Goal: Information Seeking & Learning: Learn about a topic

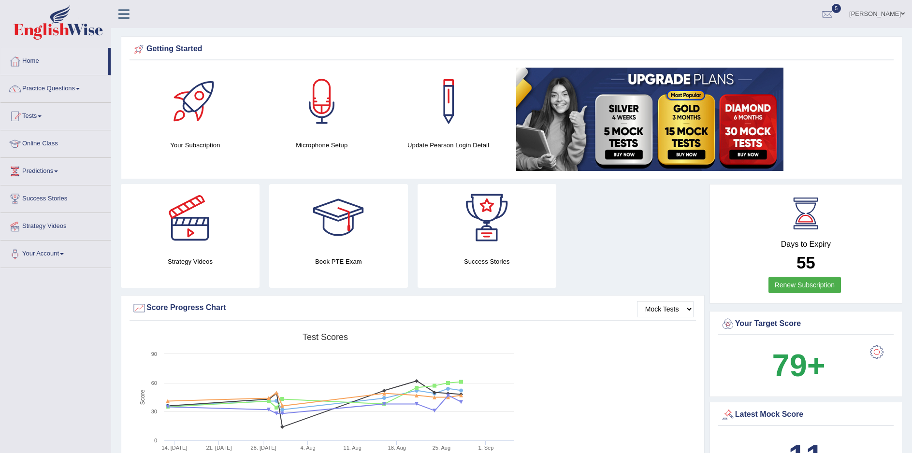
click at [44, 88] on link "Practice Questions" at bounding box center [55, 87] width 110 height 24
click at [70, 90] on link "Practice Questions" at bounding box center [55, 87] width 110 height 24
click at [81, 87] on link "Practice Questions" at bounding box center [55, 87] width 110 height 24
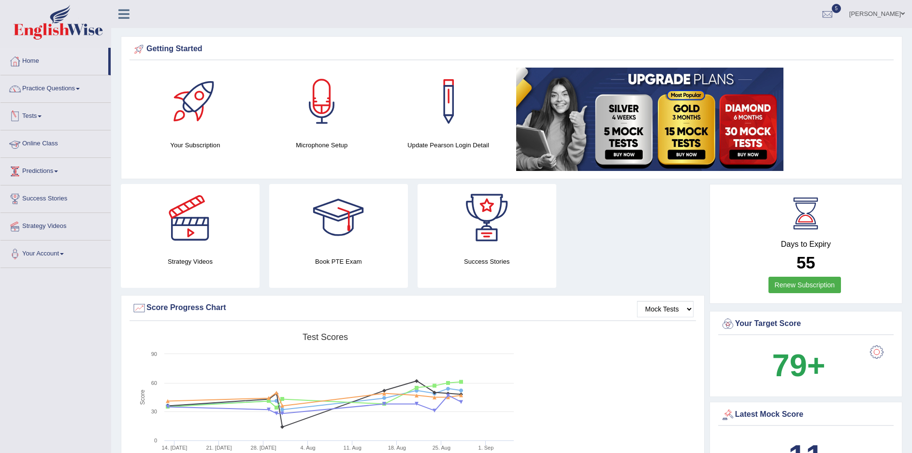
click at [81, 87] on link "Practice Questions" at bounding box center [55, 87] width 110 height 24
click at [82, 87] on link "Practice Questions" at bounding box center [55, 87] width 110 height 24
click at [82, 87] on link "Practice Questions" at bounding box center [54, 87] width 108 height 24
click at [82, 87] on link "Practice Questions" at bounding box center [55, 87] width 110 height 24
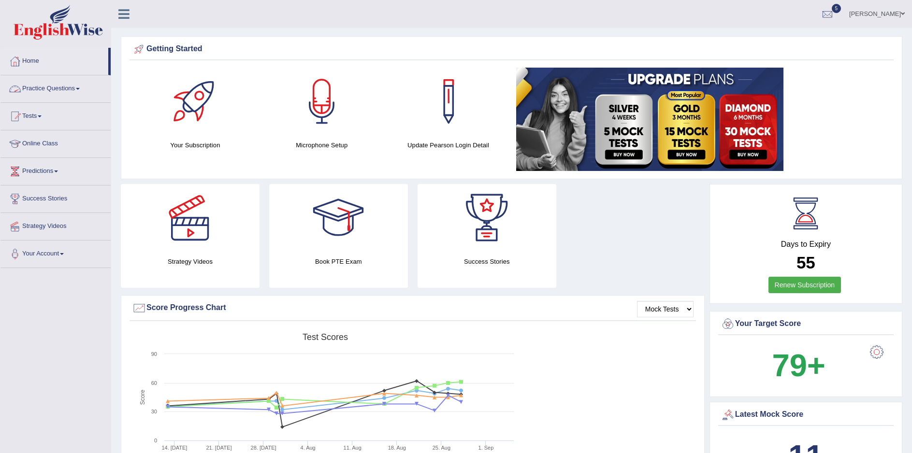
click at [18, 92] on div at bounding box center [15, 89] width 14 height 14
click at [81, 90] on link "Practice Questions" at bounding box center [55, 87] width 110 height 24
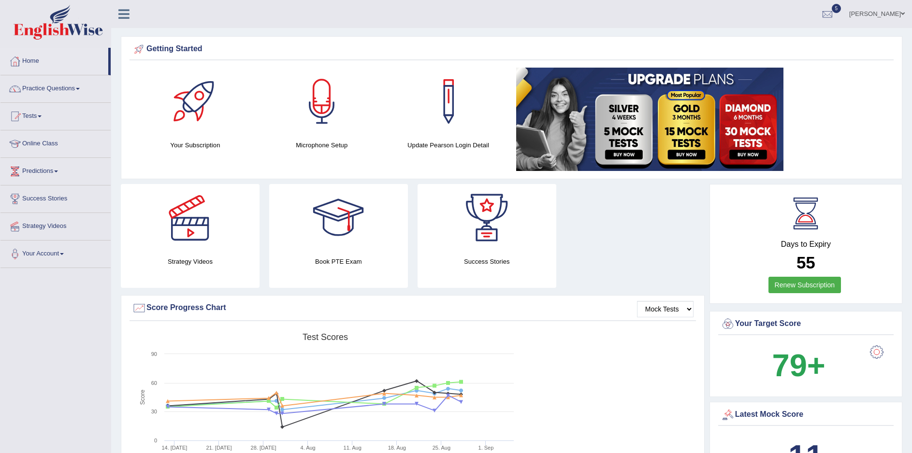
click at [81, 90] on link "Practice Questions" at bounding box center [55, 87] width 110 height 24
click at [33, 85] on link "Practice Questions" at bounding box center [55, 87] width 110 height 24
click at [27, 60] on link "Home" at bounding box center [54, 60] width 108 height 24
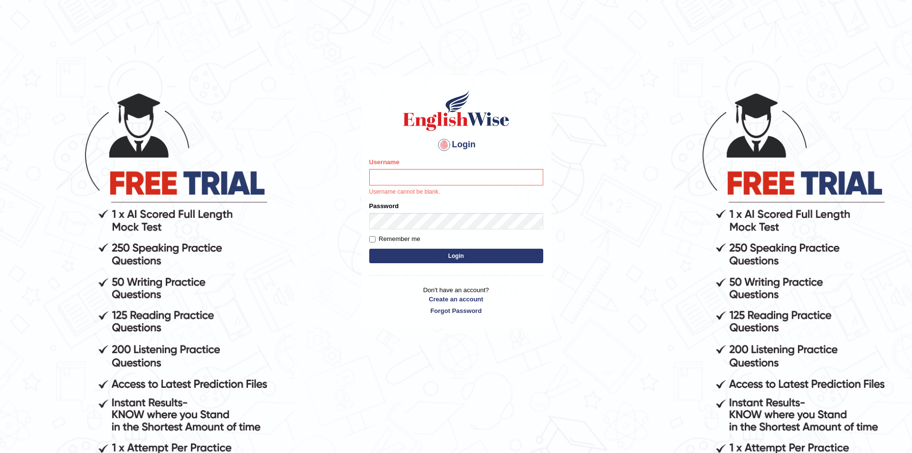
click at [388, 175] on input "Username" at bounding box center [456, 177] width 174 height 16
type input "sprajapati"
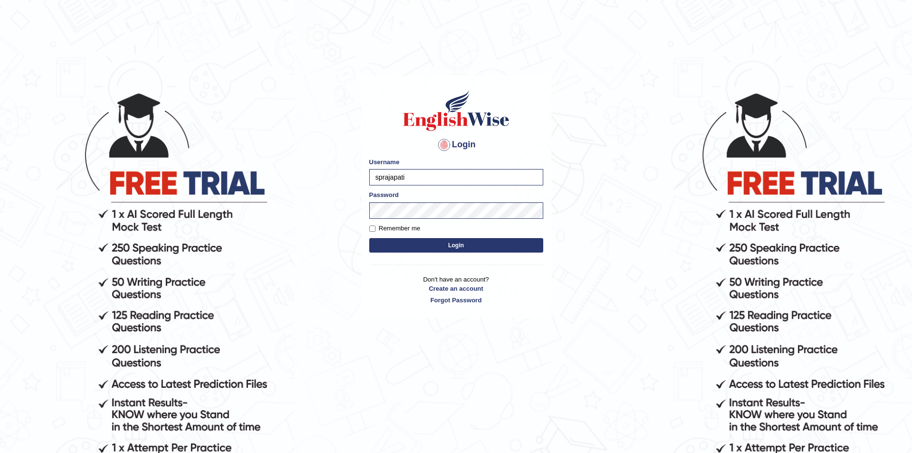
click at [454, 248] on button "Login" at bounding box center [456, 245] width 174 height 14
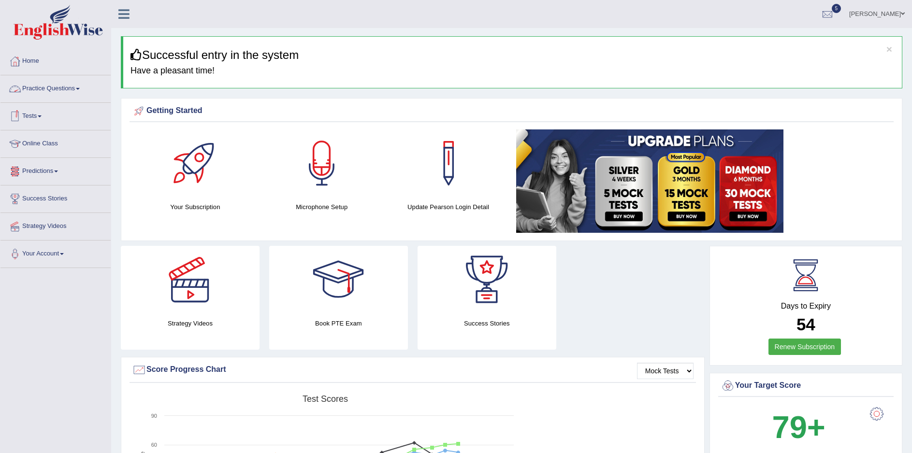
click at [80, 89] on span at bounding box center [78, 89] width 4 height 2
click at [47, 85] on link "Practice Questions" at bounding box center [55, 87] width 110 height 24
click at [27, 58] on link "Home" at bounding box center [55, 60] width 110 height 24
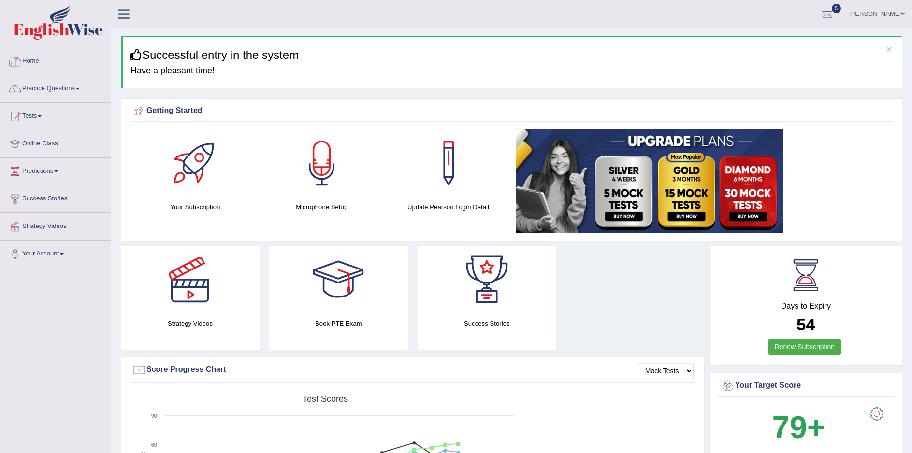
click at [27, 58] on link "Home" at bounding box center [55, 60] width 110 height 24
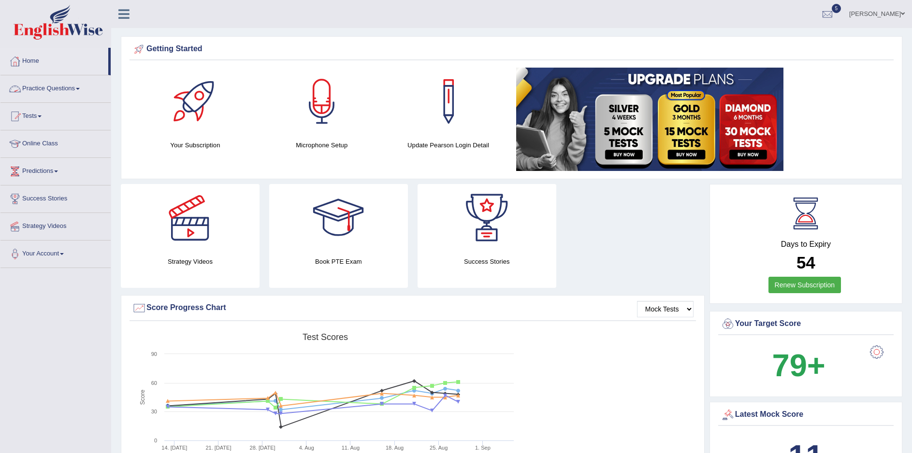
click at [48, 88] on link "Practice Questions" at bounding box center [55, 87] width 110 height 24
click at [80, 88] on span at bounding box center [78, 89] width 4 height 2
click at [33, 60] on link "Home" at bounding box center [55, 60] width 110 height 24
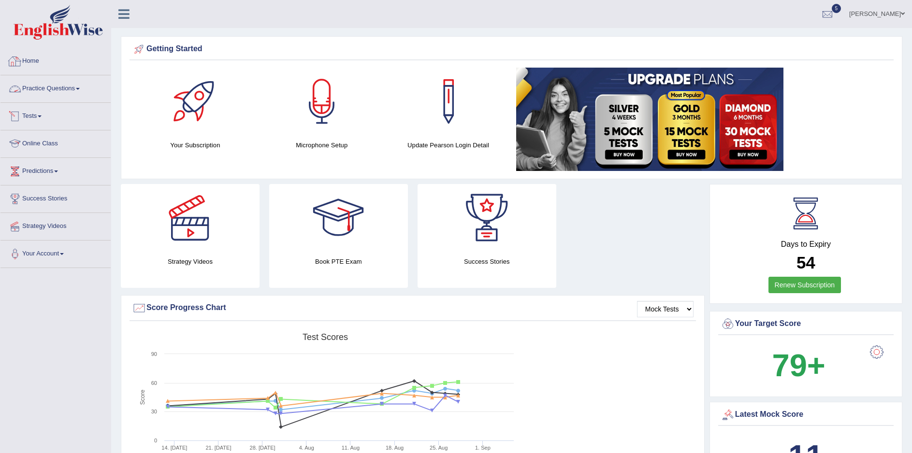
click at [33, 60] on link "Home" at bounding box center [55, 60] width 110 height 24
click at [80, 88] on span at bounding box center [78, 89] width 4 height 2
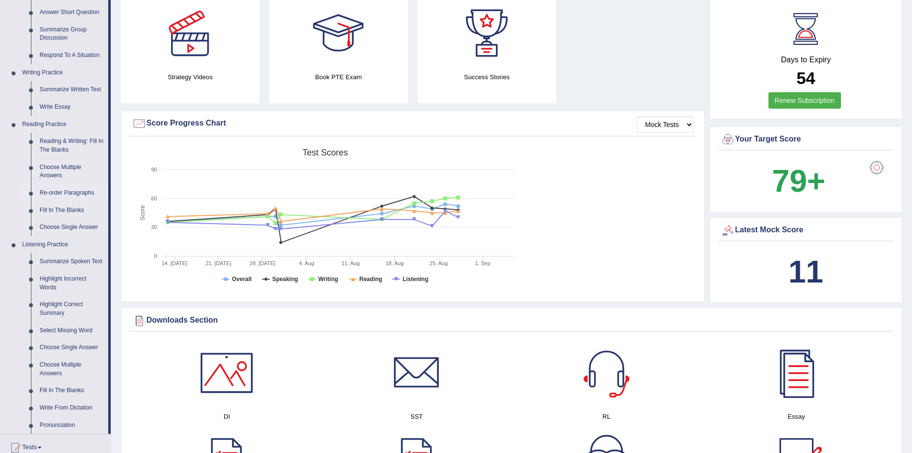
scroll to position [193, 0]
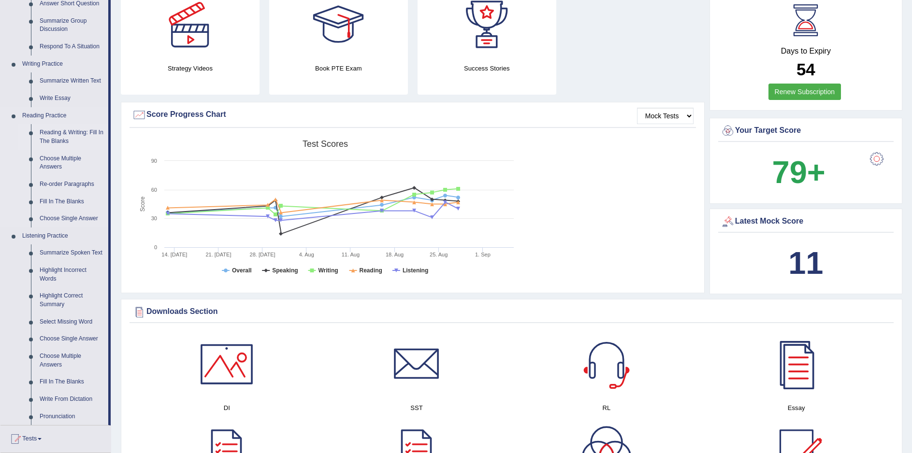
click at [63, 133] on link "Reading & Writing: Fill In The Blanks" at bounding box center [71, 137] width 73 height 26
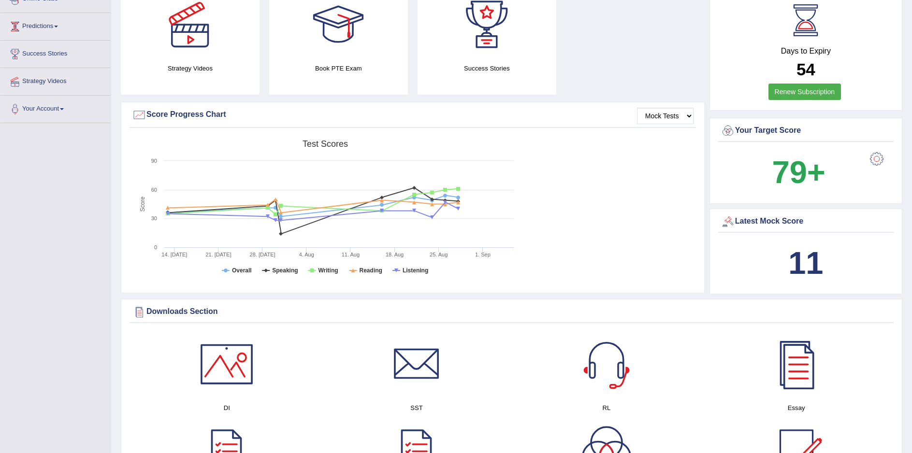
scroll to position [214, 0]
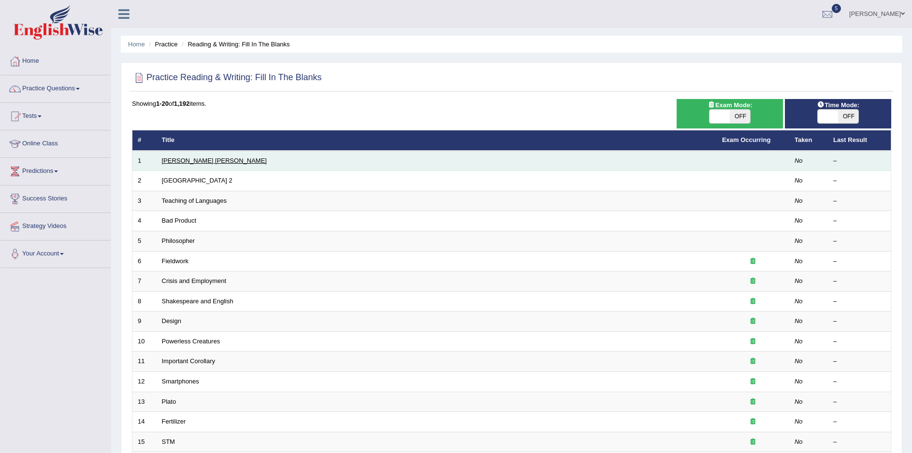
click at [173, 162] on link "[PERSON_NAME] [PERSON_NAME]" at bounding box center [214, 160] width 105 height 7
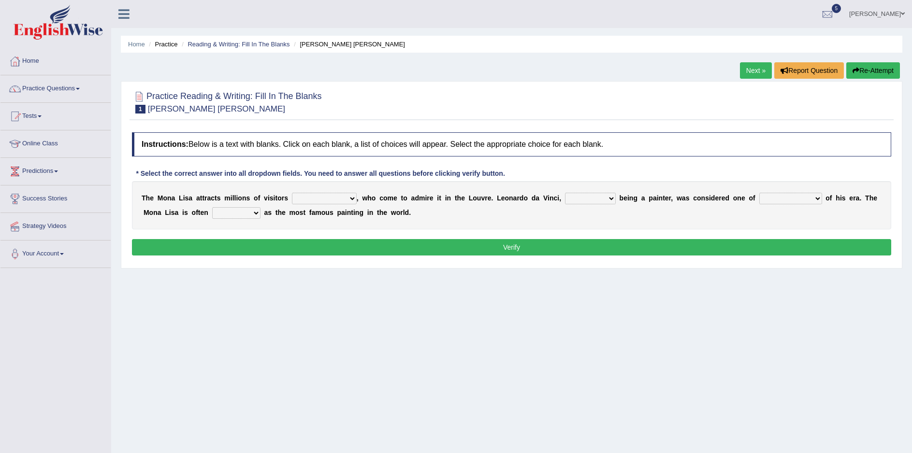
click at [339, 199] on select "around the year the all year all year round per year" at bounding box center [324, 199] width 65 height 12
click at [338, 199] on select "around the year the all year all year round per year" at bounding box center [324, 199] width 65 height 12
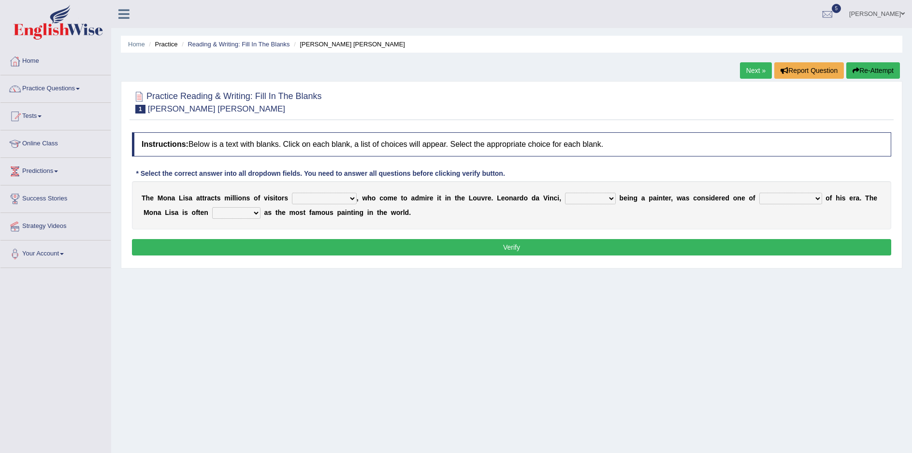
select select "the all year"
click at [292, 193] on select "around the year the all year all year round per year" at bounding box center [324, 199] width 65 height 12
click at [584, 200] on select "rather than as much as as well as as long as" at bounding box center [590, 199] width 51 height 12
select select "as well as"
click at [565, 193] on select "rather than as much as as well as as long as" at bounding box center [590, 199] width 51 height 12
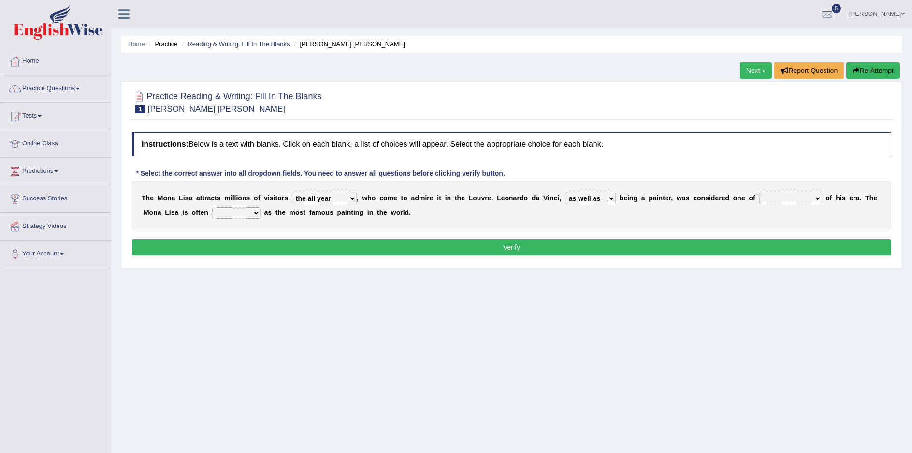
click at [560, 252] on button "Verify" at bounding box center [511, 247] width 759 height 16
click at [777, 200] on select "better artists artist the better artist the best artists" at bounding box center [790, 199] width 63 height 12
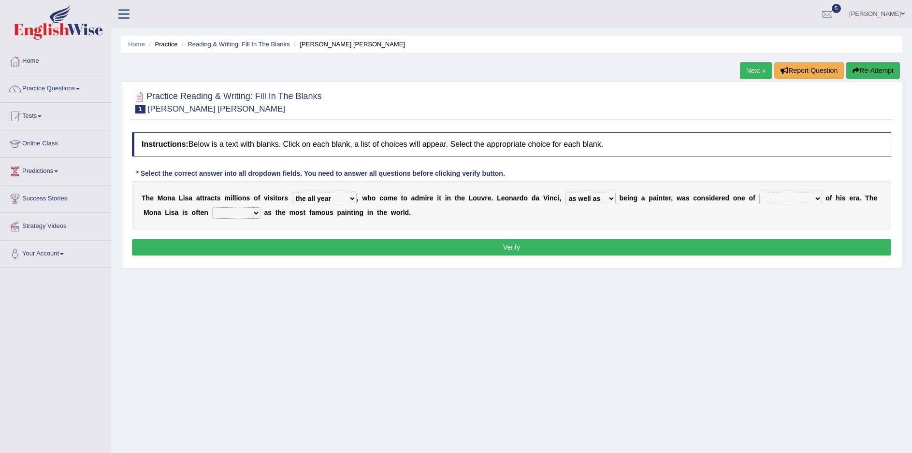
click at [777, 200] on select "better artists artist the better artist the best artists" at bounding box center [790, 199] width 63 height 12
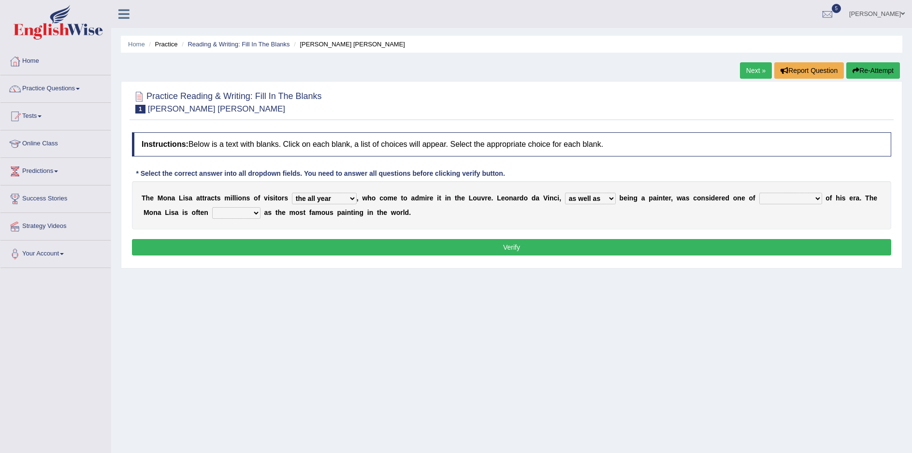
select select "better artists"
click at [759, 193] on select "better artists artist the better artist the best artists" at bounding box center [790, 199] width 63 height 12
click at [212, 217] on select "classified suggested predicted described" at bounding box center [236, 213] width 48 height 12
click at [212, 215] on select "classified suggested predicted described" at bounding box center [236, 213] width 48 height 12
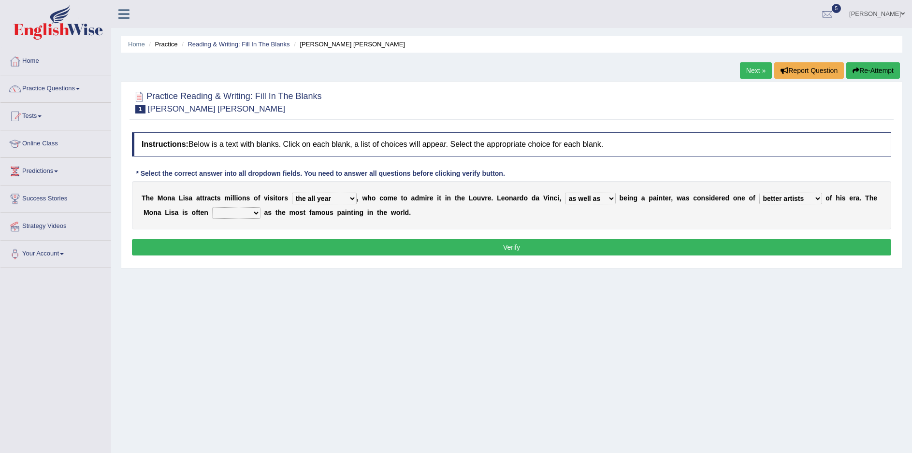
click at [212, 214] on select "classified suggested predicted described" at bounding box center [236, 213] width 48 height 12
drag, startPoint x: 207, startPoint y: 214, endPoint x: 206, endPoint y: 269, distance: 54.6
click at [206, 269] on div "Practice Reading & Writing: Fill In The Blanks 1 Mona Lisa Instructions: Below …" at bounding box center [511, 174] width 781 height 187
select select "classified"
click at [212, 208] on select "classified suggested predicted described" at bounding box center [236, 213] width 48 height 12
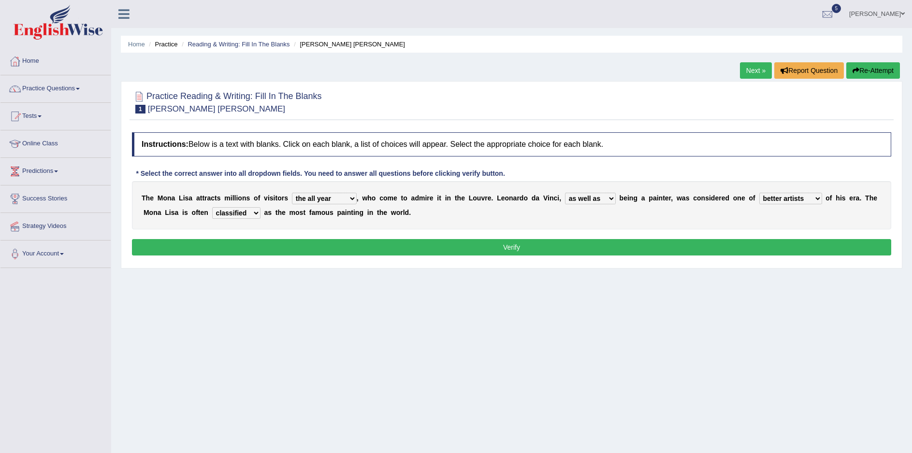
click at [513, 253] on button "Verify" at bounding box center [511, 247] width 759 height 16
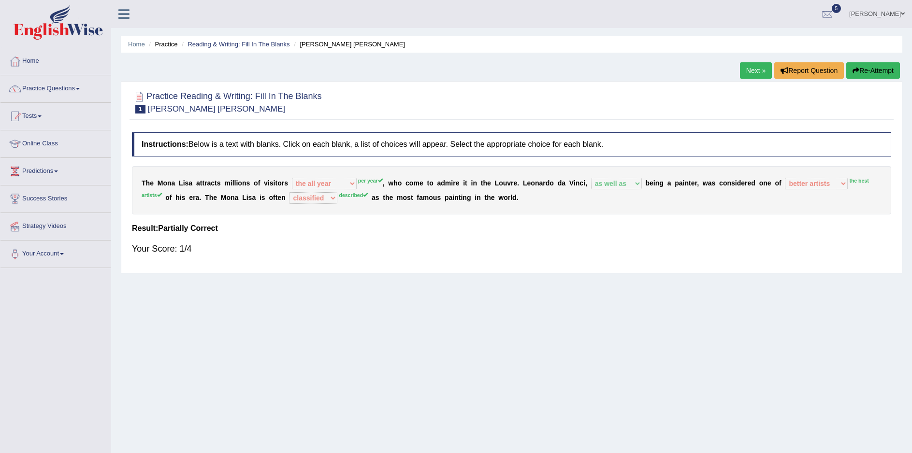
click at [873, 74] on button "Re-Attempt" at bounding box center [873, 70] width 54 height 16
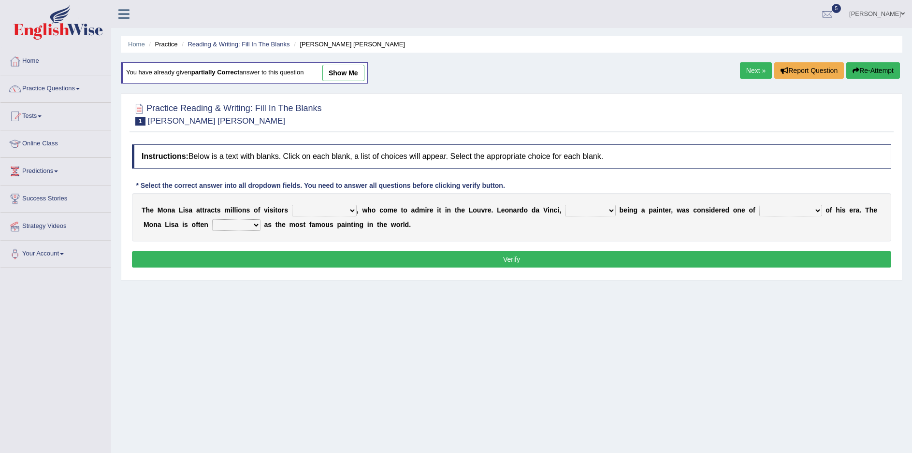
click at [337, 211] on select "around the year the all year all year round per year" at bounding box center [324, 211] width 65 height 12
select select "per year"
click at [292, 205] on select "around the year the all year all year round per year" at bounding box center [324, 211] width 65 height 12
click at [583, 214] on select "rather than as much as as well as as long as" at bounding box center [590, 211] width 51 height 12
select select "as well as"
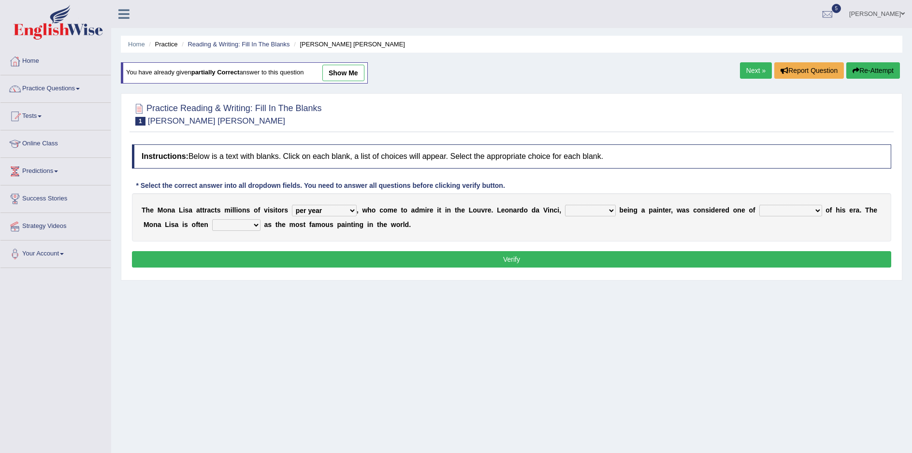
click at [565, 205] on select "rather than as much as as well as as long as" at bounding box center [590, 211] width 51 height 12
click at [777, 213] on select "better artists artist the better artist the best artists" at bounding box center [790, 211] width 63 height 12
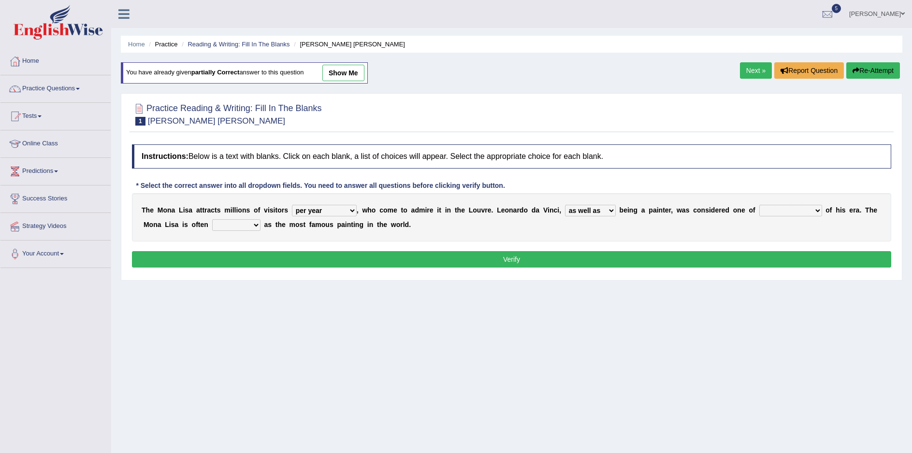
click at [777, 211] on select "better artists artist the better artist the best artists" at bounding box center [790, 211] width 63 height 12
select select "the best artists"
click at [759, 205] on select "better artists artist the better artist the best artists" at bounding box center [790, 211] width 63 height 12
click at [758, 275] on div "Instructions: Below is a text with blanks. Click on each blank, a list of choic…" at bounding box center [511, 208] width 764 height 136
click at [212, 227] on select "classified suggested predicted described" at bounding box center [236, 225] width 48 height 12
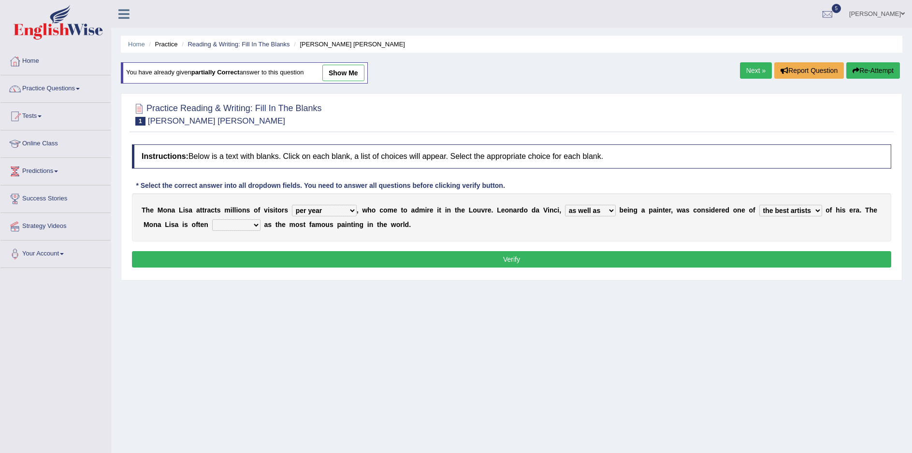
select select "described"
click at [212, 220] on select "classified suggested predicted described" at bounding box center [236, 225] width 48 height 12
click at [548, 256] on button "Verify" at bounding box center [511, 259] width 759 height 16
